Goal: Ask a question

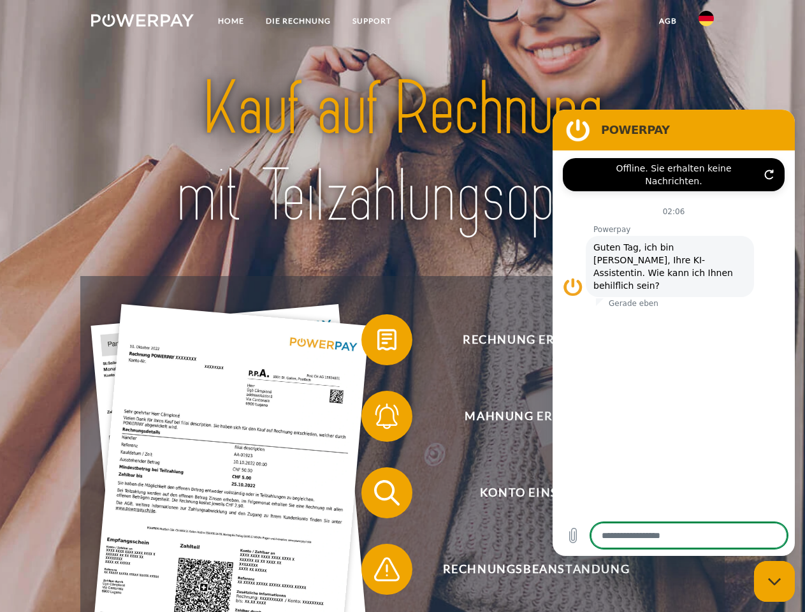
click at [142, 22] on img at bounding box center [142, 20] width 103 height 13
click at [707, 22] on img at bounding box center [706, 18] width 15 height 15
click at [668, 21] on link "agb" at bounding box center [668, 21] width 40 height 23
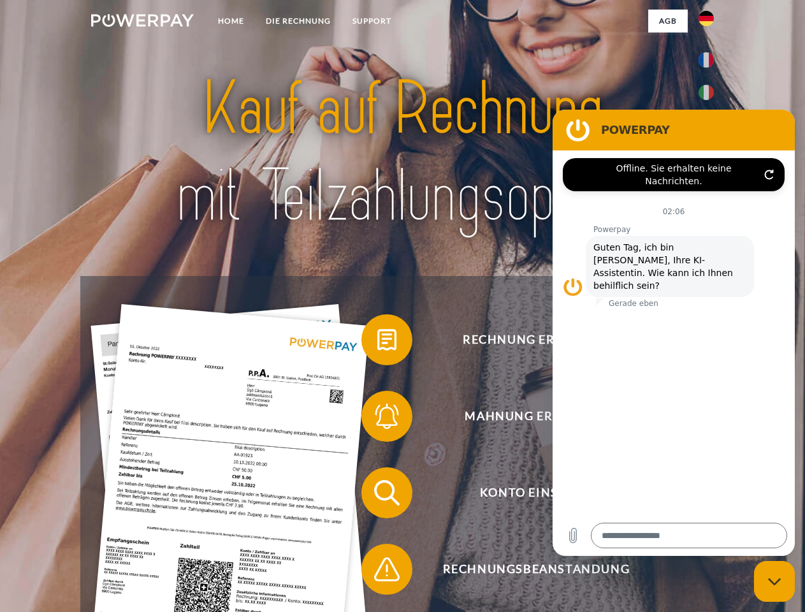
click at [377, 342] on span at bounding box center [368, 340] width 64 height 64
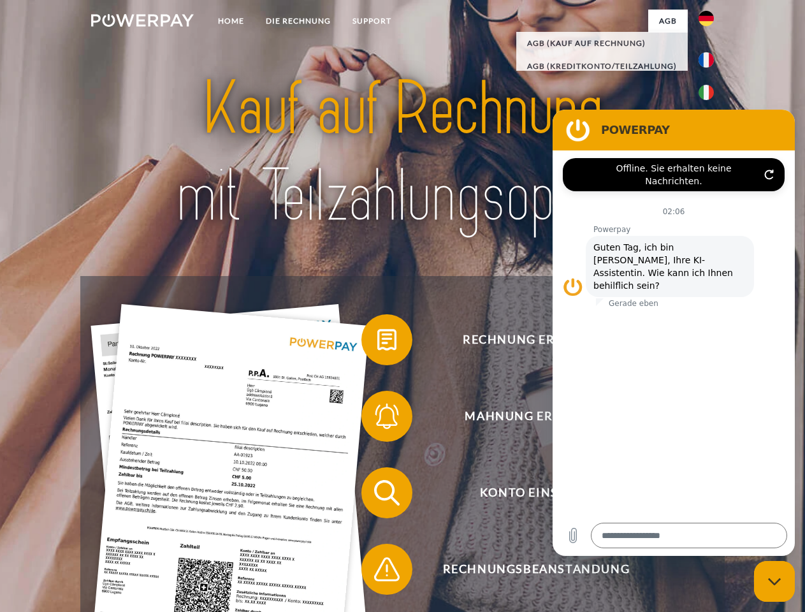
click at [377, 419] on span at bounding box center [368, 417] width 64 height 64
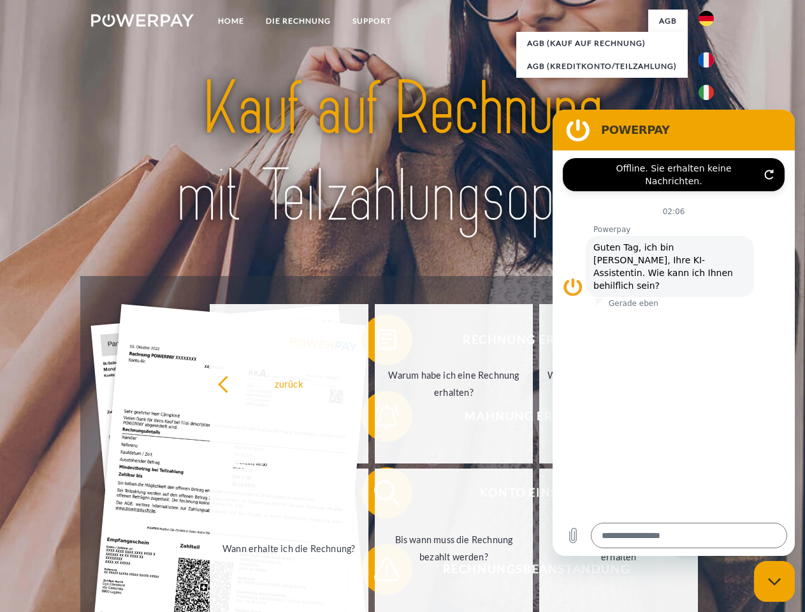
click at [377, 495] on link "Bis wann muss die Rechnung bezahlt werden?" at bounding box center [454, 548] width 159 height 159
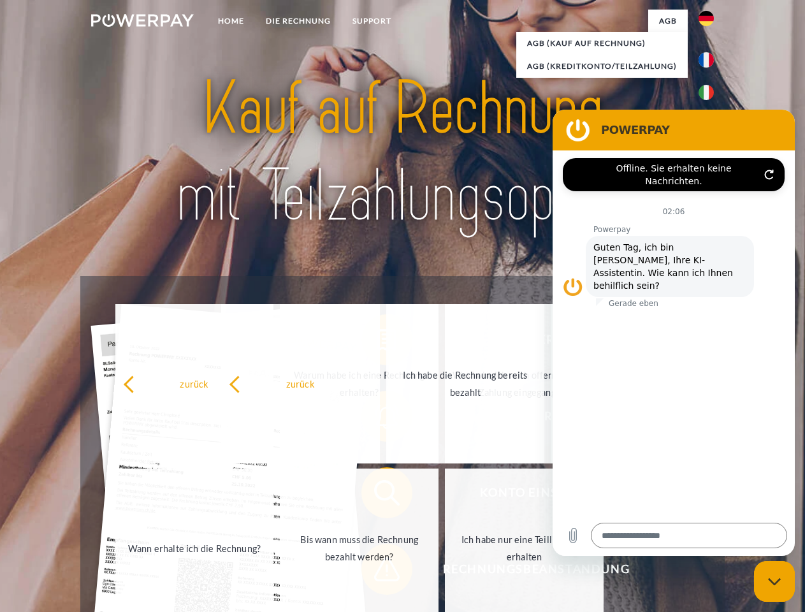
click at [377, 572] on span at bounding box center [368, 570] width 64 height 64
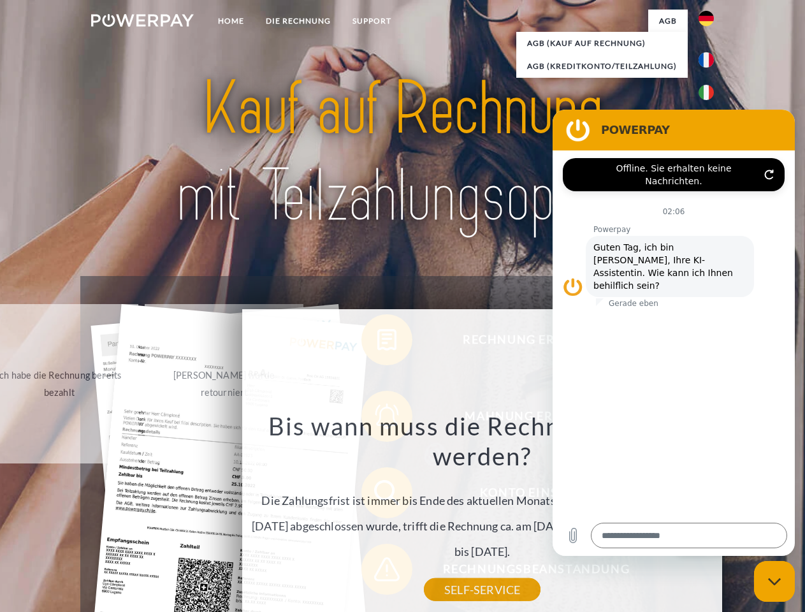
click at [775, 582] on icon "Messaging-Fenster schließen" at bounding box center [774, 582] width 13 height 8
type textarea "*"
